Goal: Task Accomplishment & Management: Manage account settings

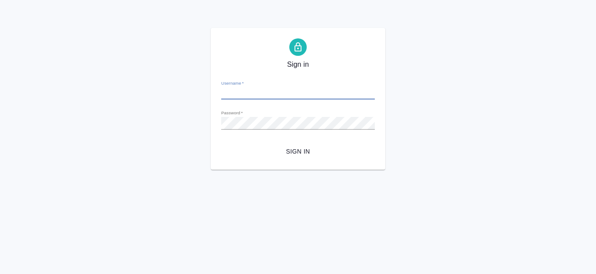
type input "e.kanataeva@awatera.com"
click at [304, 155] on span "Sign in" at bounding box center [298, 151] width 140 height 11
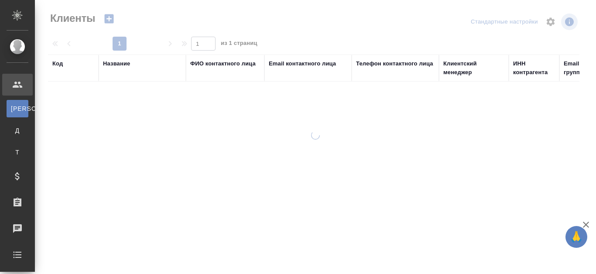
select select "RU"
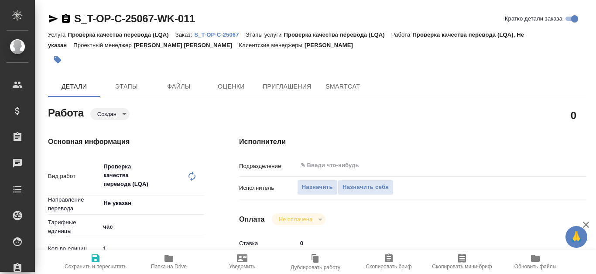
type textarea "x"
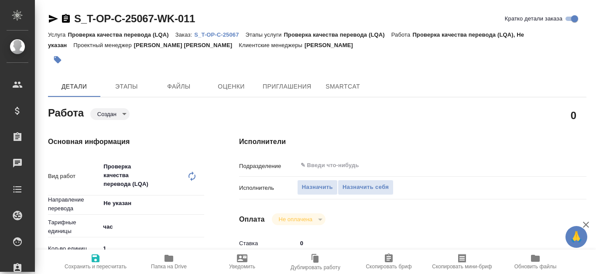
type textarea "x"
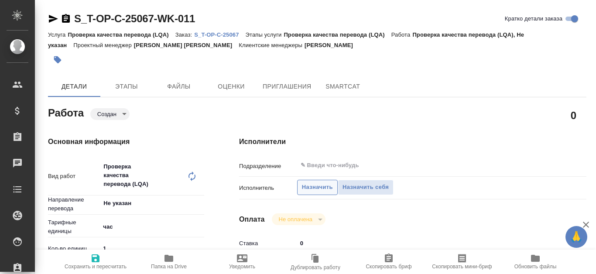
type textarea "x"
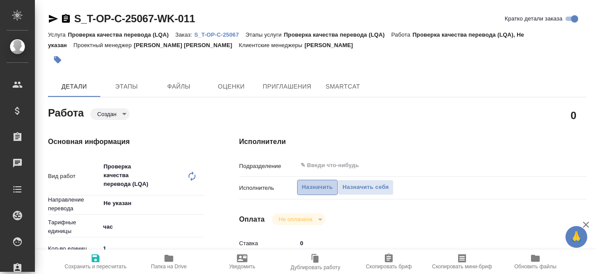
click at [319, 188] on span "Назначить" at bounding box center [317, 188] width 31 height 10
type textarea "x"
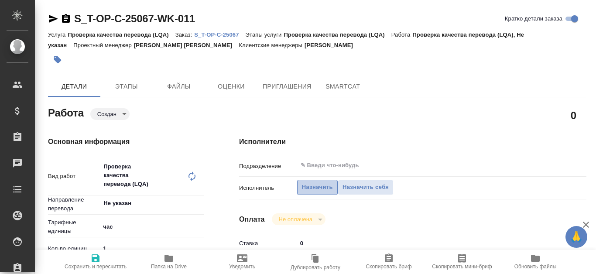
type textarea "x"
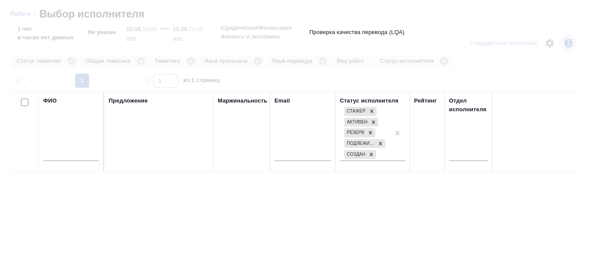
type textarea "x"
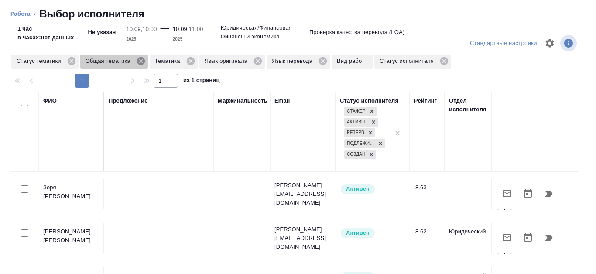
click at [141, 62] on icon at bounding box center [141, 61] width 10 height 10
click at [124, 62] on icon at bounding box center [121, 61] width 10 height 10
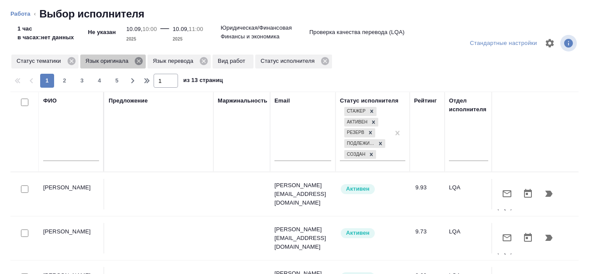
click at [138, 63] on icon at bounding box center [139, 61] width 8 height 8
click at [134, 61] on icon at bounding box center [136, 61] width 8 height 8
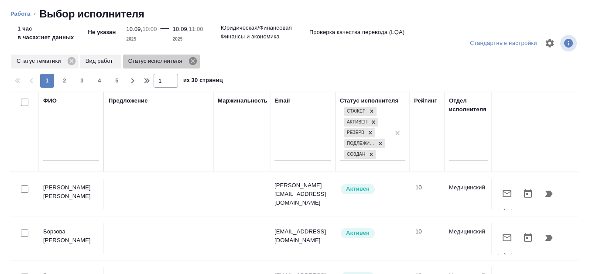
click at [192, 62] on icon at bounding box center [193, 61] width 10 height 10
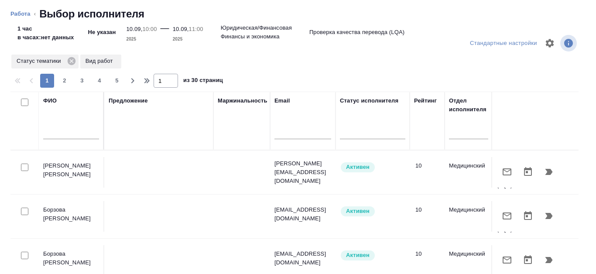
click at [46, 132] on input "text" at bounding box center [71, 133] width 56 height 11
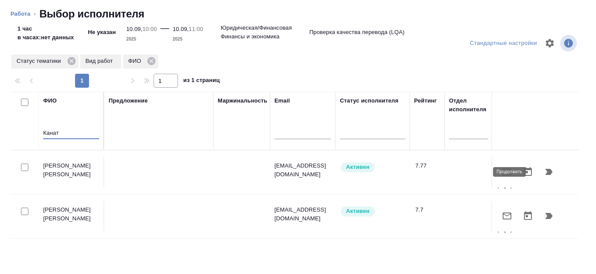
type input "Канат"
click at [546, 173] on icon "button" at bounding box center [549, 172] width 7 height 6
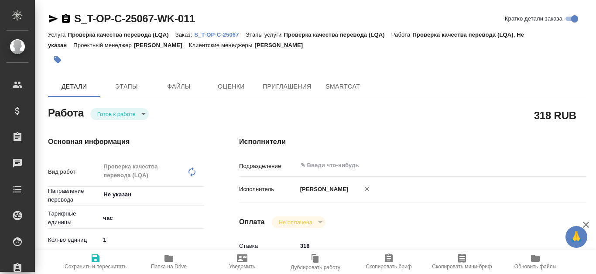
click at [211, 37] on p "S_T-OP-C-25067" at bounding box center [219, 34] width 51 height 7
type textarea "x"
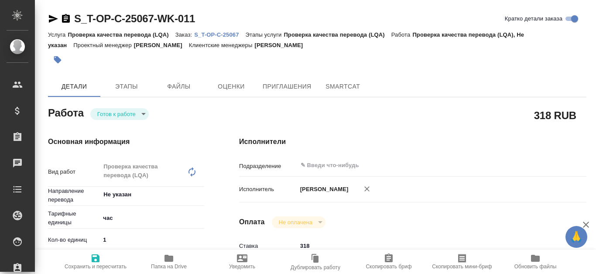
type textarea "x"
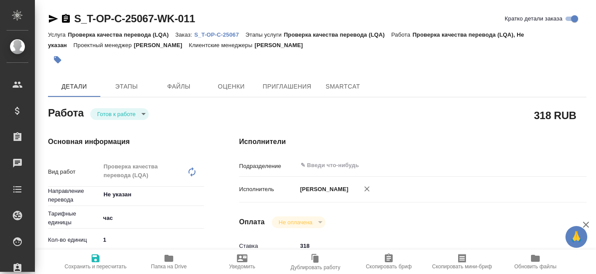
type textarea "x"
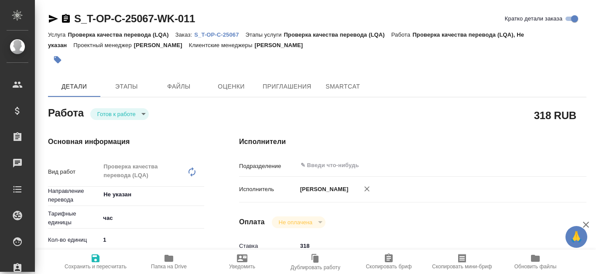
type textarea "x"
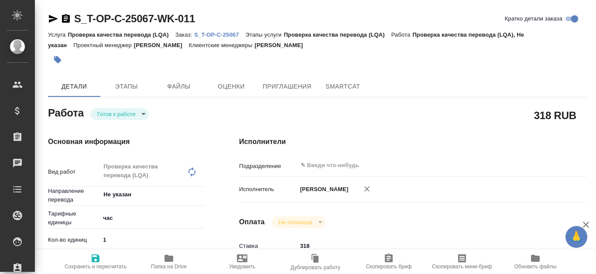
type textarea "x"
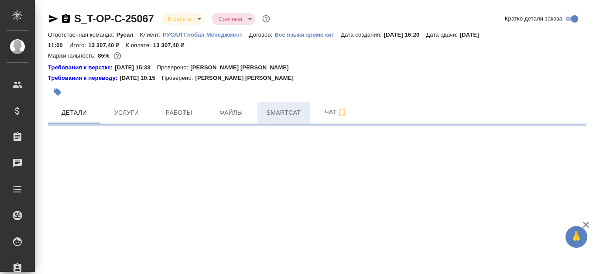
select select "RU"
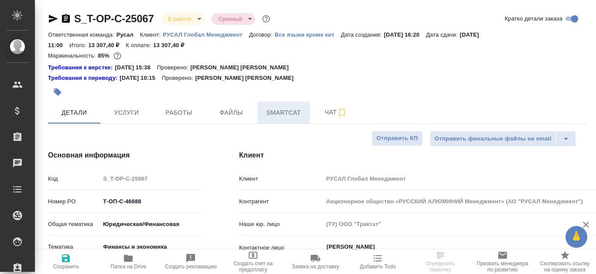
type textarea "x"
type input "[PERSON_NAME]"
type input "Журавлева Александра"
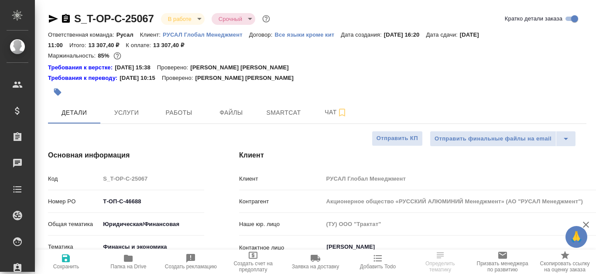
scroll to position [44, 0]
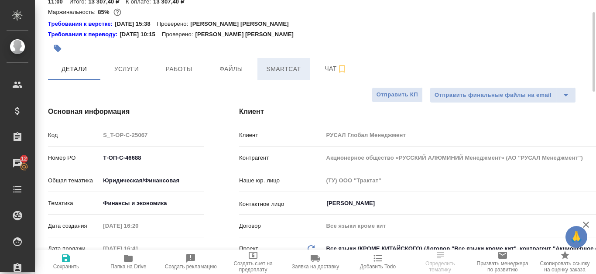
click at [272, 64] on span "Smartcat" at bounding box center [284, 69] width 42 height 11
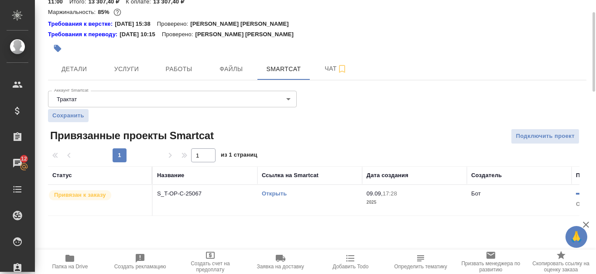
drag, startPoint x: 261, startPoint y: 247, endPoint x: 310, endPoint y: 246, distance: 49.4
click at [310, 246] on div "S_T-OP-C-25067 В работе inProgress Срочный urgent Кратко детали заказа Ответств…" at bounding box center [315, 137] width 561 height 274
click at [279, 194] on link "Открыть" at bounding box center [274, 193] width 25 height 7
click at [187, 72] on span "Работы" at bounding box center [179, 69] width 42 height 11
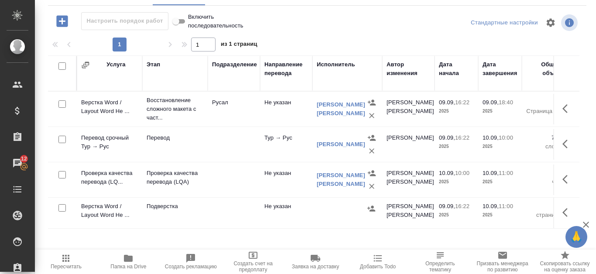
scroll to position [0, 130]
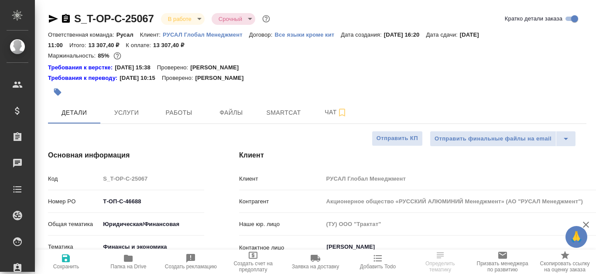
select select "RU"
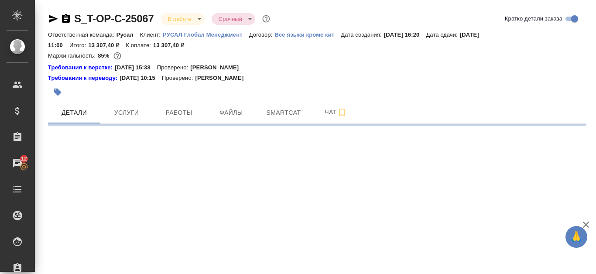
select select "RU"
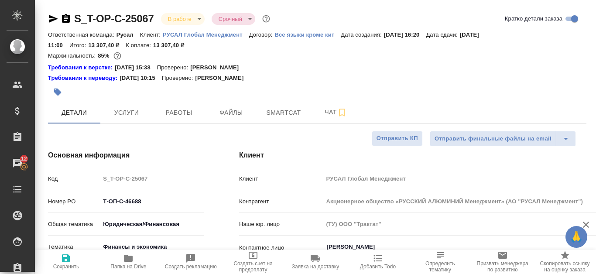
type textarea "x"
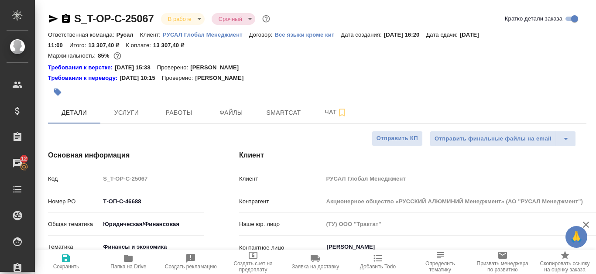
type textarea "x"
